Goal: Information Seeking & Learning: Get advice/opinions

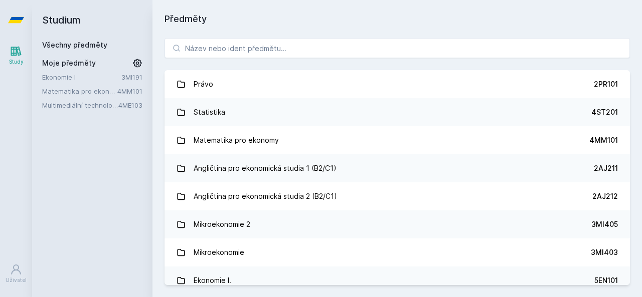
click at [49, 90] on link "Matematika pro ekonomy" at bounding box center [79, 91] width 75 height 10
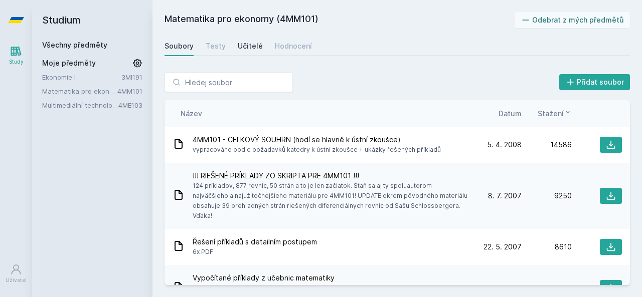
click at [250, 44] on div "Učitelé" at bounding box center [250, 46] width 25 height 10
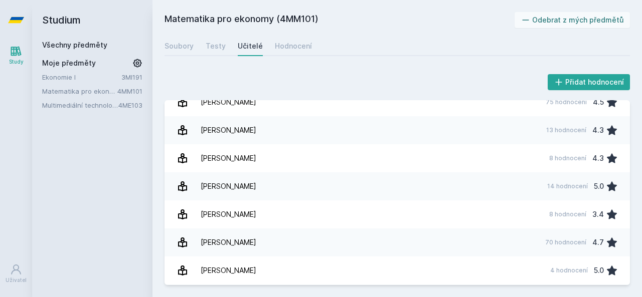
scroll to position [715, 0]
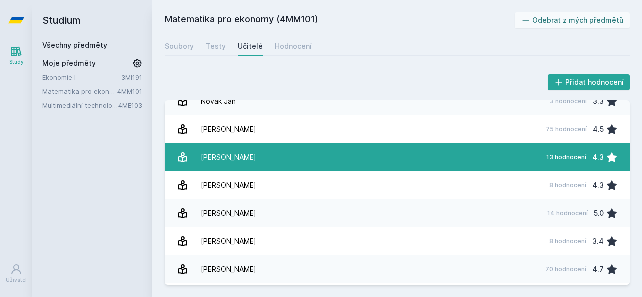
click at [224, 163] on div "[PERSON_NAME]" at bounding box center [229, 157] width 56 height 20
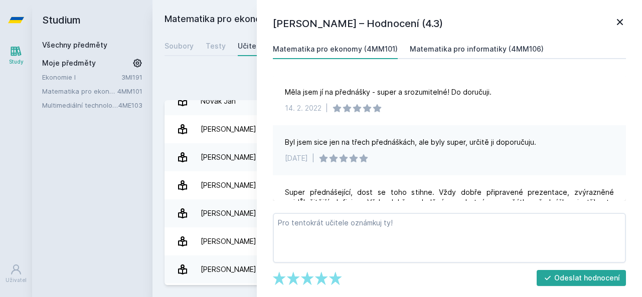
click at [425, 43] on link "Matematika pro informatiky (4MM106)" at bounding box center [477, 49] width 134 height 20
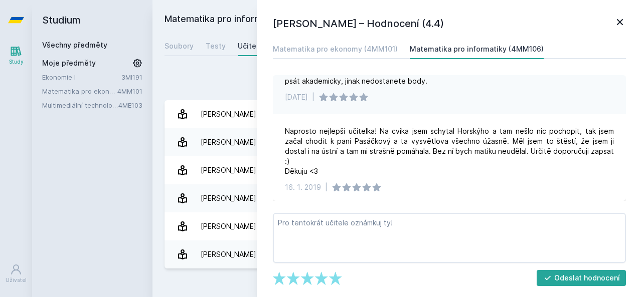
scroll to position [476, 0]
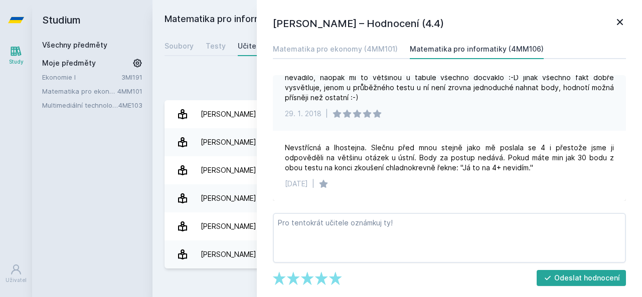
click at [577, 102] on div "Měla jsem ji na cvíčka a za mě naprosto super :-) sice se chodí k tabuli, ale t…" at bounding box center [449, 83] width 329 height 40
click at [623, 21] on icon at bounding box center [620, 22] width 12 height 12
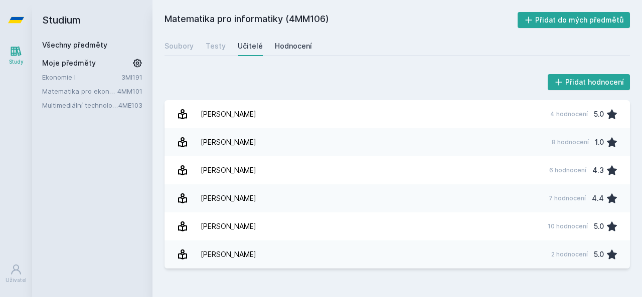
click at [282, 41] on link "Hodnocení" at bounding box center [293, 46] width 37 height 20
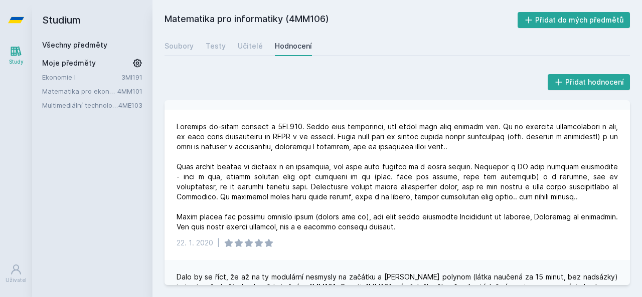
scroll to position [232, 0]
click at [98, 89] on link "Matematika pro ekonomy" at bounding box center [79, 91] width 75 height 10
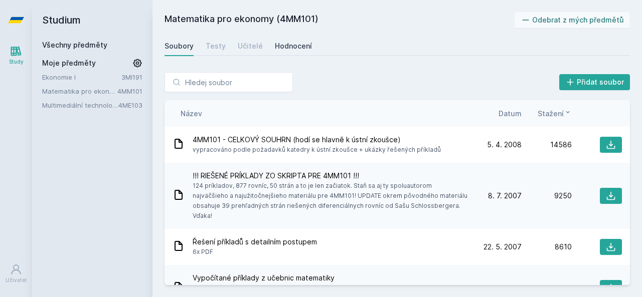
click at [286, 45] on div "Hodnocení" at bounding box center [293, 46] width 37 height 10
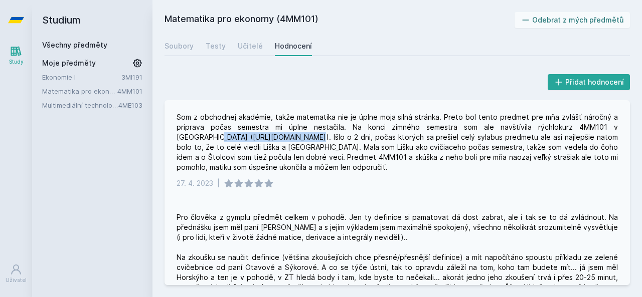
drag, startPoint x: 266, startPoint y: 138, endPoint x: 179, endPoint y: 140, distance: 86.8
click at [179, 140] on div "Som z obchodnej akadémie, takže matematika nie je úplne moja silná stránka. Pre…" at bounding box center [396, 142] width 441 height 60
copy div "https://nalivarna.web.app/"
click at [409, 64] on div "Přidat hodnocení Som z obchodnej akadémie, takže matematika nie je úplne moja s…" at bounding box center [396, 178] width 489 height 237
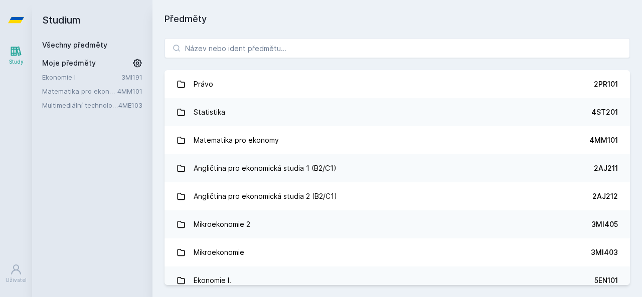
click at [109, 88] on link "Matematika pro ekonomy" at bounding box center [79, 91] width 75 height 10
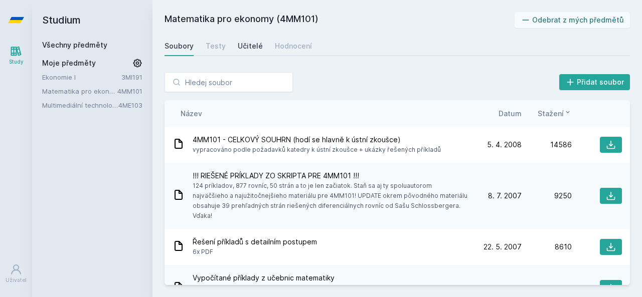
click at [244, 42] on div "Učitelé" at bounding box center [250, 46] width 25 height 10
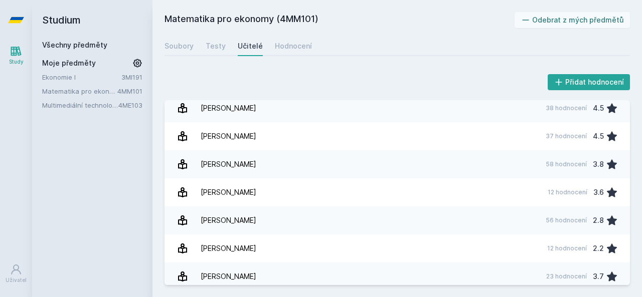
scroll to position [315, 0]
click at [224, 167] on div "[PERSON_NAME]" at bounding box center [229, 164] width 56 height 20
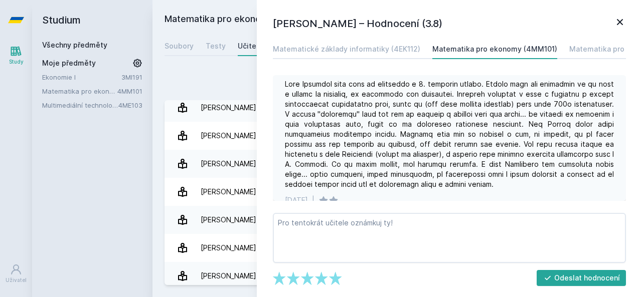
scroll to position [169, 0]
click at [201, 79] on div "Přidat hodnocení" at bounding box center [396, 82] width 465 height 20
click at [623, 26] on icon at bounding box center [620, 22] width 12 height 12
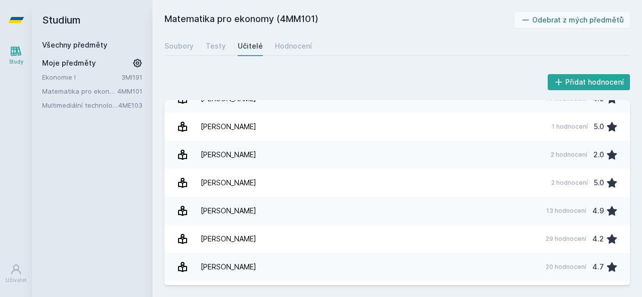
scroll to position [99, 0]
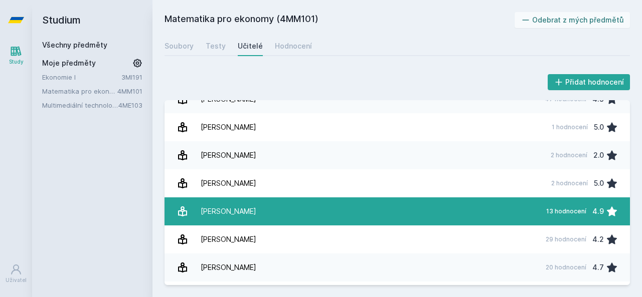
click at [285, 207] on link "[PERSON_NAME] 13 hodnocení 4.9" at bounding box center [396, 212] width 465 height 28
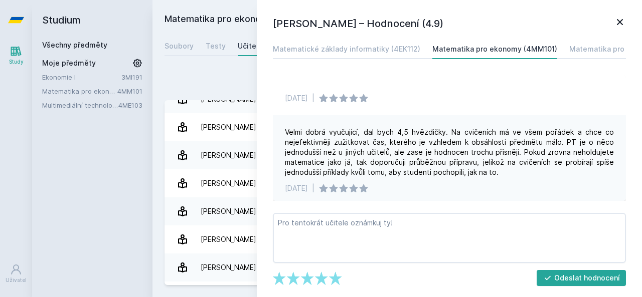
click at [617, 19] on icon at bounding box center [620, 22] width 12 height 12
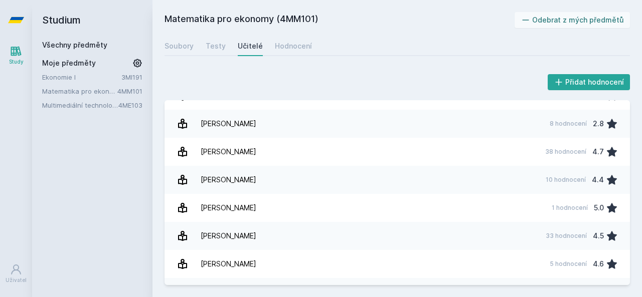
scroll to position [1078, 0]
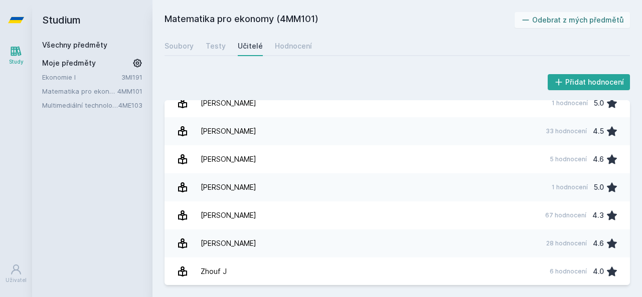
click at [450, 168] on link "[PERSON_NAME] 5 hodnocení 4.6" at bounding box center [396, 159] width 465 height 28
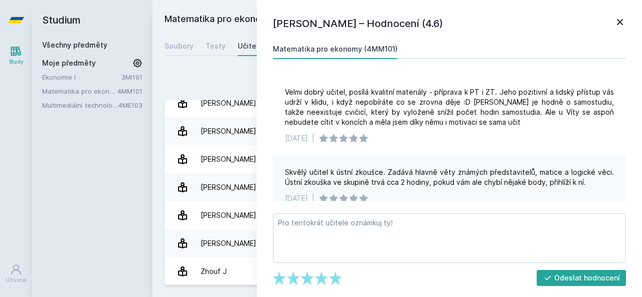
click at [616, 19] on icon at bounding box center [620, 22] width 12 height 12
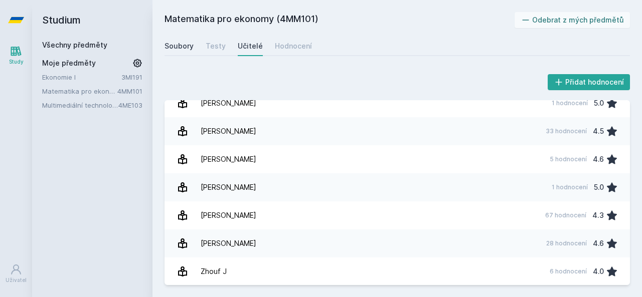
click at [174, 45] on div "Soubory" at bounding box center [178, 46] width 29 height 10
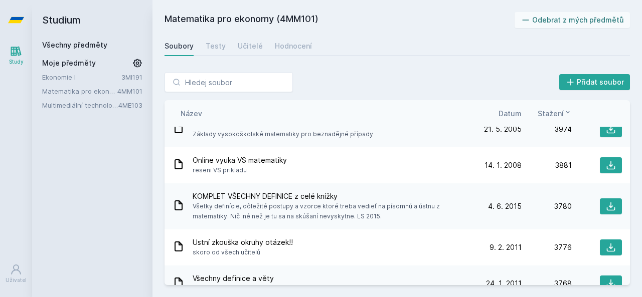
scroll to position [923, 0]
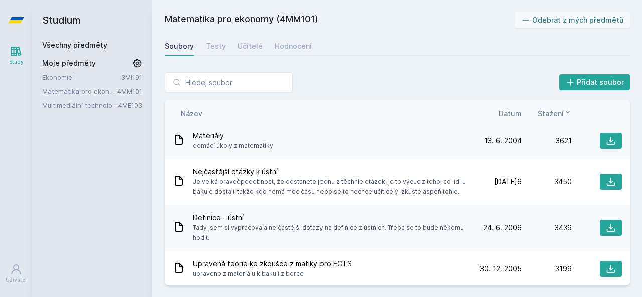
click at [167, 165] on div "Nejčastější otázky k ústní Je velká pravděpodobnost, že dostanete jednu z těchh…" at bounding box center [396, 182] width 465 height 46
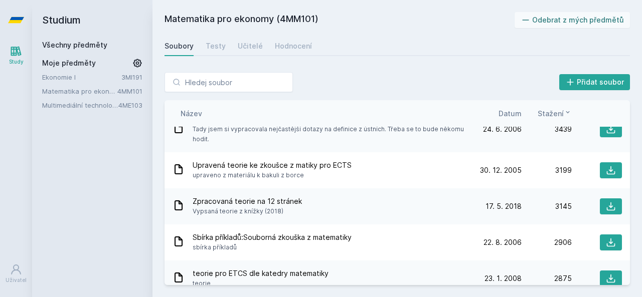
scroll to position [1248, 0]
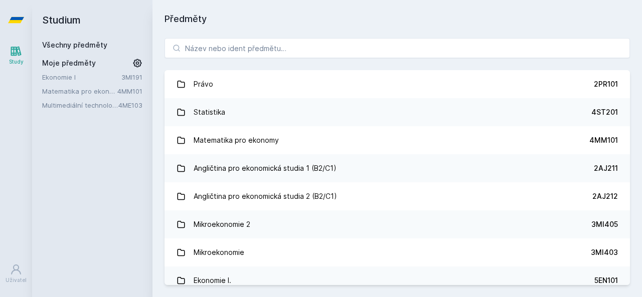
click at [74, 79] on link "Ekonomie I" at bounding box center [81, 77] width 79 height 10
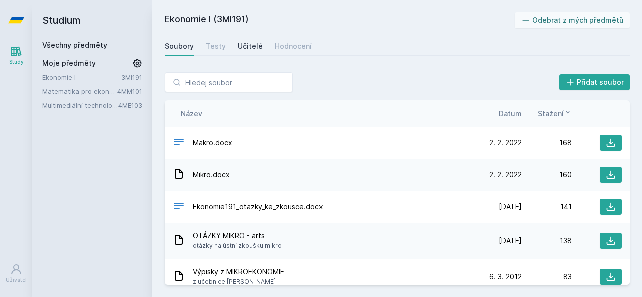
click at [251, 49] on div "Učitelé" at bounding box center [250, 46] width 25 height 10
